Goal: Download file/media

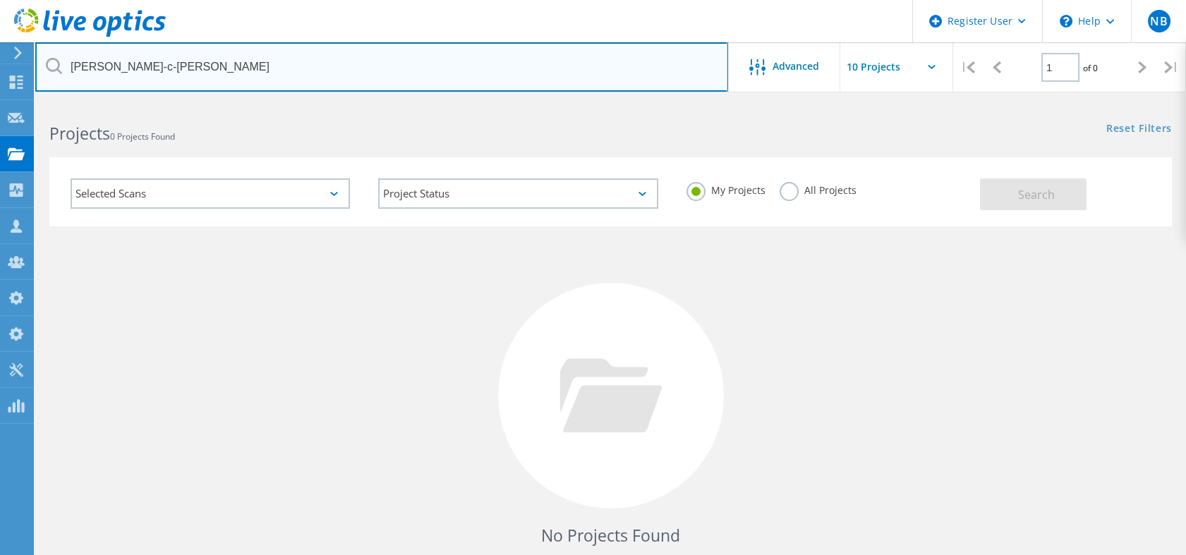
drag, startPoint x: 260, startPoint y: 72, endPoint x: 51, endPoint y: 68, distance: 208.8
click at [51, 68] on div "[PERSON_NAME]-c-[PERSON_NAME]" at bounding box center [381, 66] width 692 height 49
paste input "3091030"
type input "3091030"
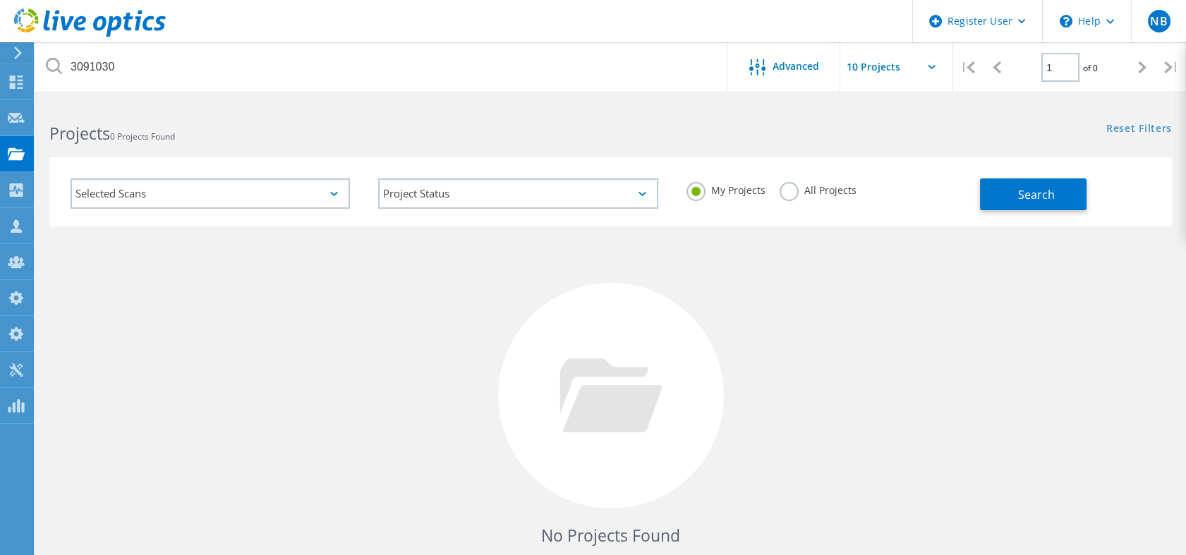
click at [839, 190] on label "All Projects" at bounding box center [817, 188] width 77 height 13
click at [0, 0] on input "All Projects" at bounding box center [0, 0] width 0 height 0
click at [1085, 188] on button "Search" at bounding box center [1033, 194] width 107 height 32
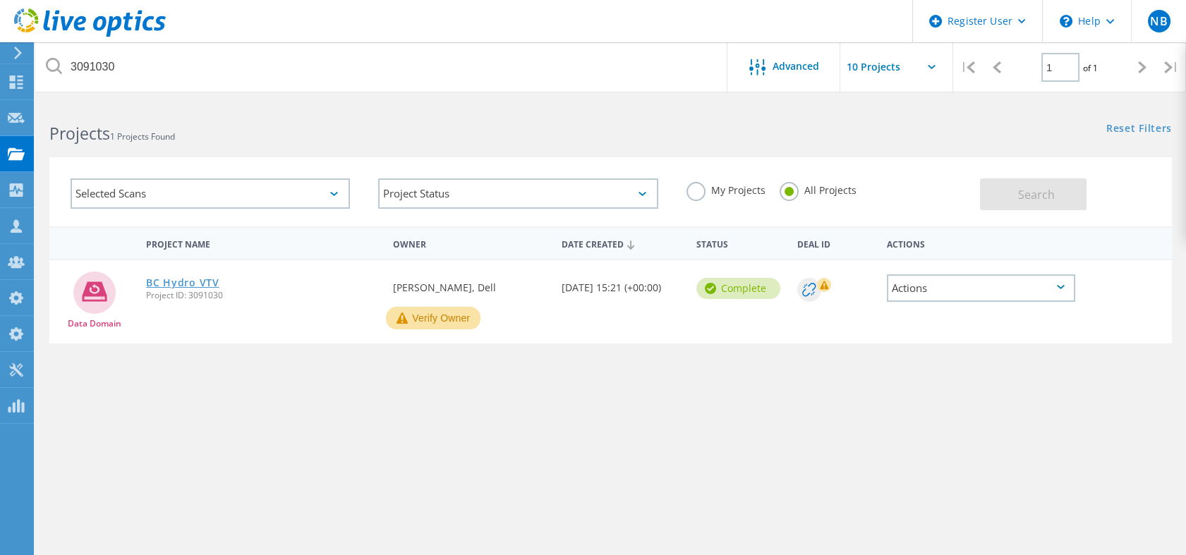
click at [191, 279] on link "BC Hydro VTV" at bounding box center [182, 283] width 73 height 10
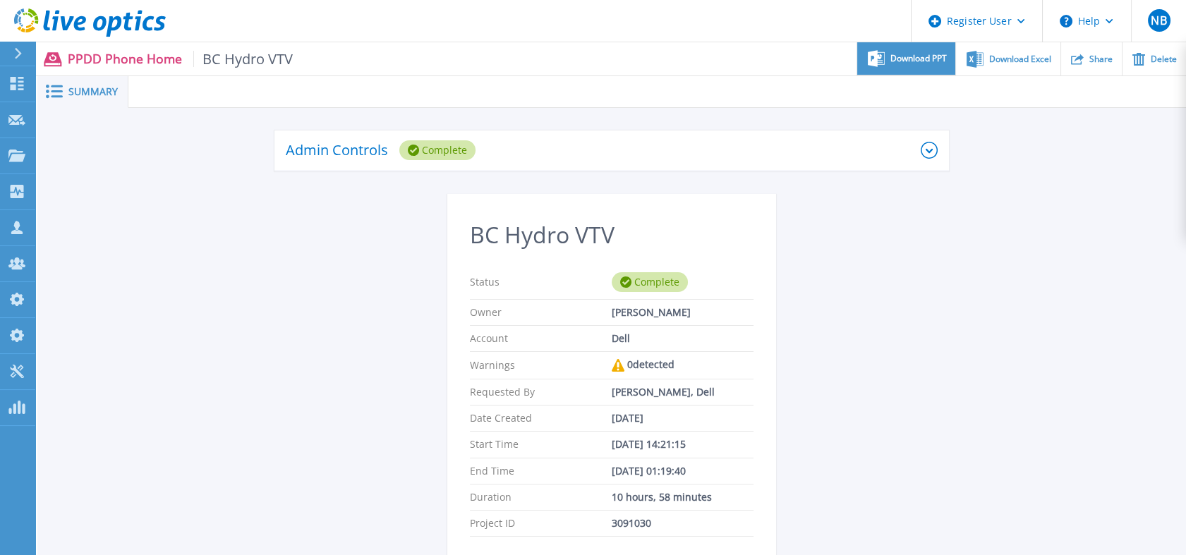
click at [909, 49] on div "Download PPT" at bounding box center [906, 58] width 98 height 33
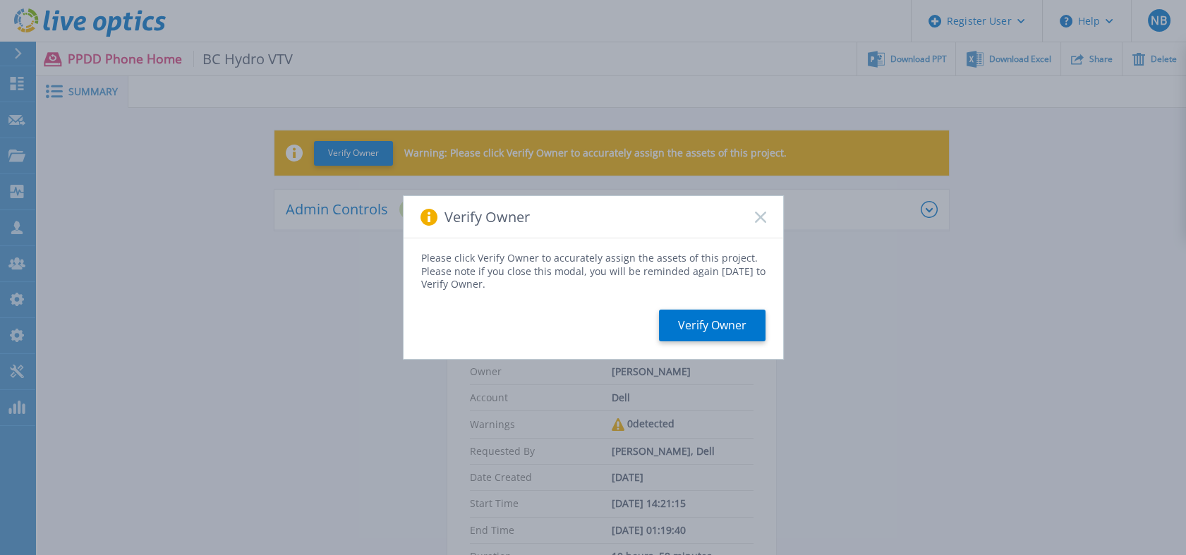
click at [760, 219] on icon at bounding box center [760, 217] width 11 height 11
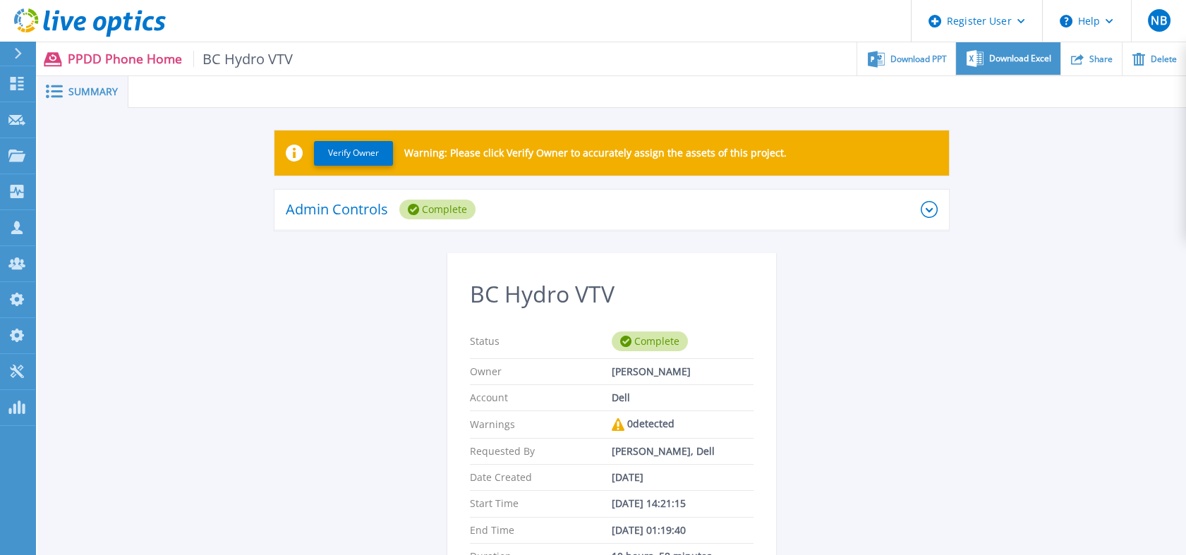
click at [1005, 56] on span "Download Excel" at bounding box center [1020, 58] width 62 height 8
click at [135, 20] on icon at bounding box center [90, 22] width 152 height 29
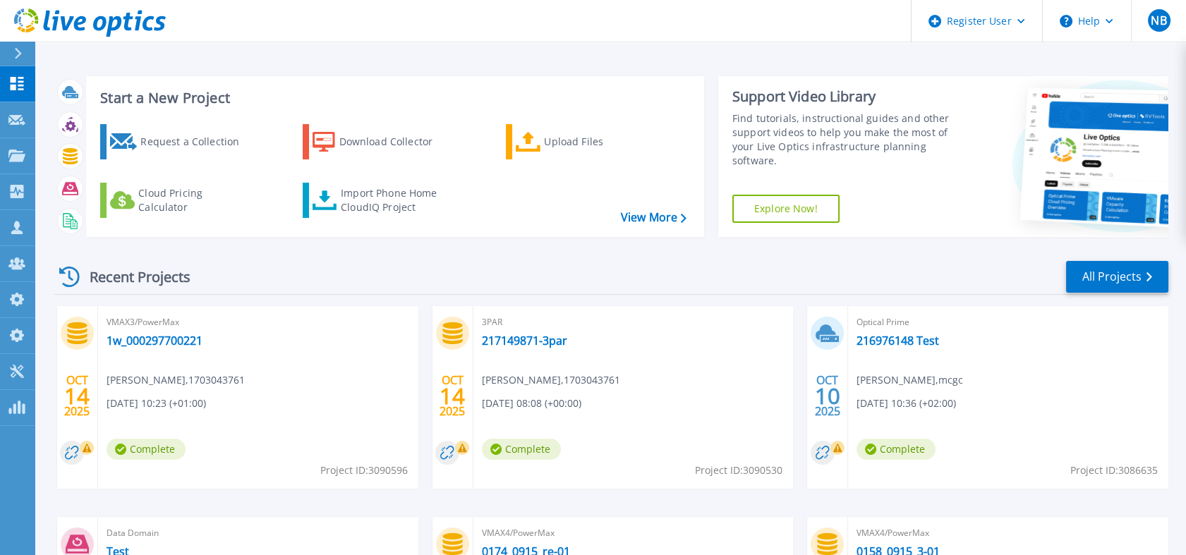
click at [136, 11] on icon at bounding box center [90, 22] width 152 height 29
